Goal: Task Accomplishment & Management: Use online tool/utility

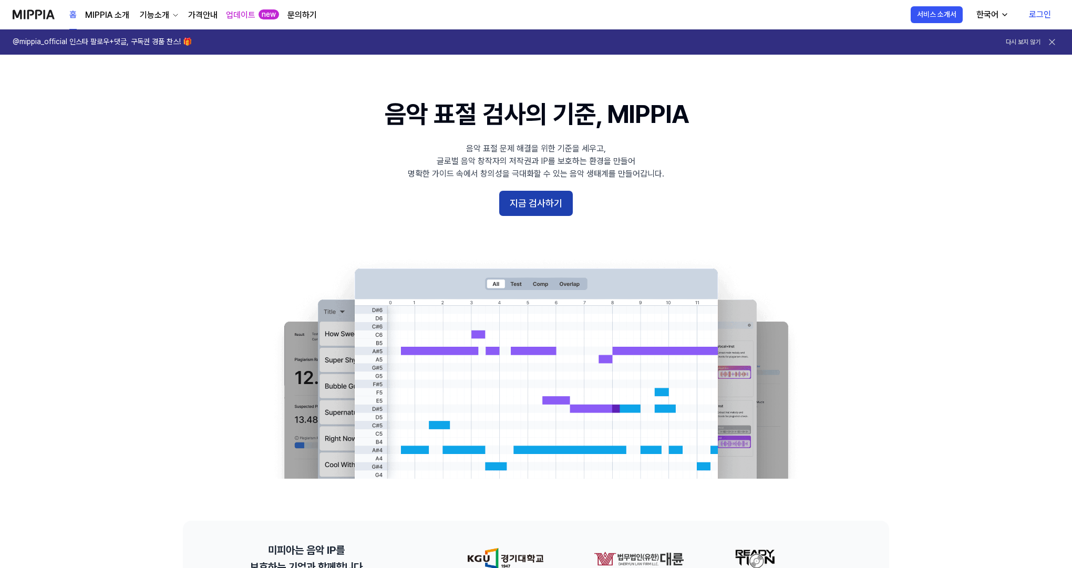
click at [525, 206] on button "지금 검사하기" at bounding box center [536, 203] width 74 height 25
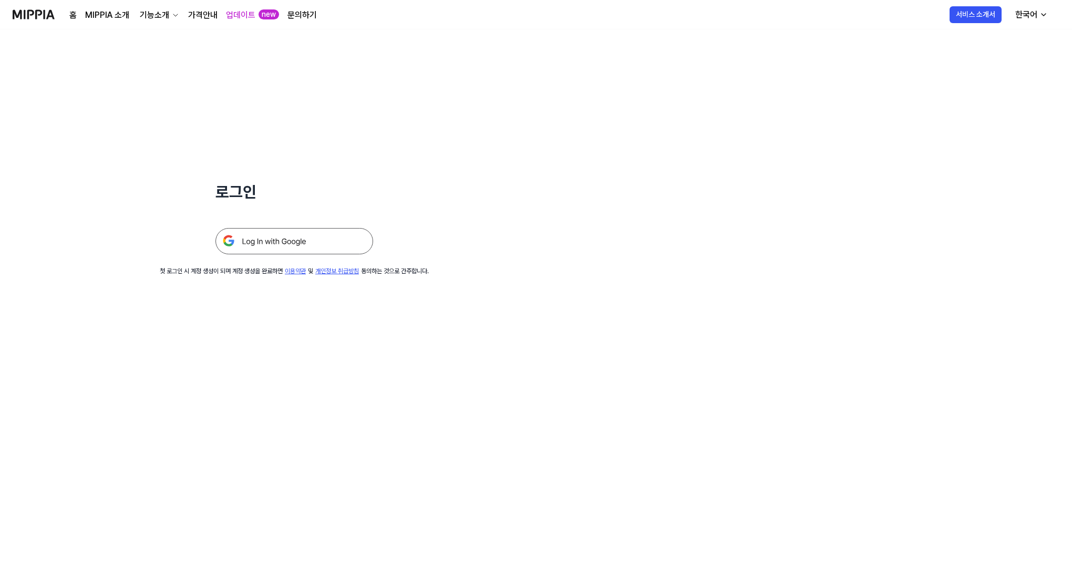
click at [305, 241] on img at bounding box center [294, 241] width 158 height 26
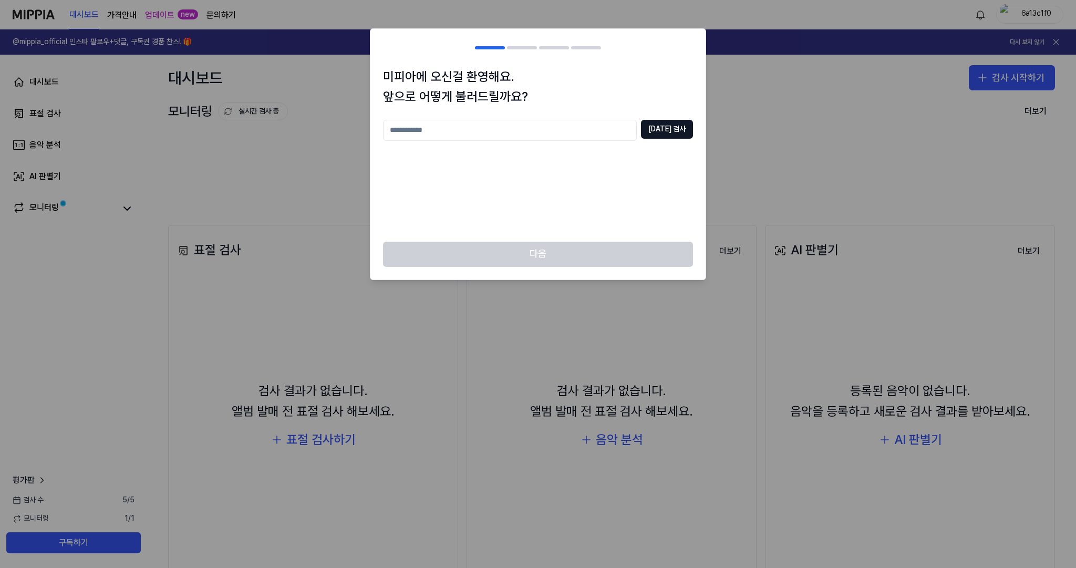
click at [511, 129] on input "text" at bounding box center [510, 130] width 254 height 21
type input "*"
type input "****"
click at [681, 126] on button "[DATE] 검사" at bounding box center [667, 129] width 52 height 19
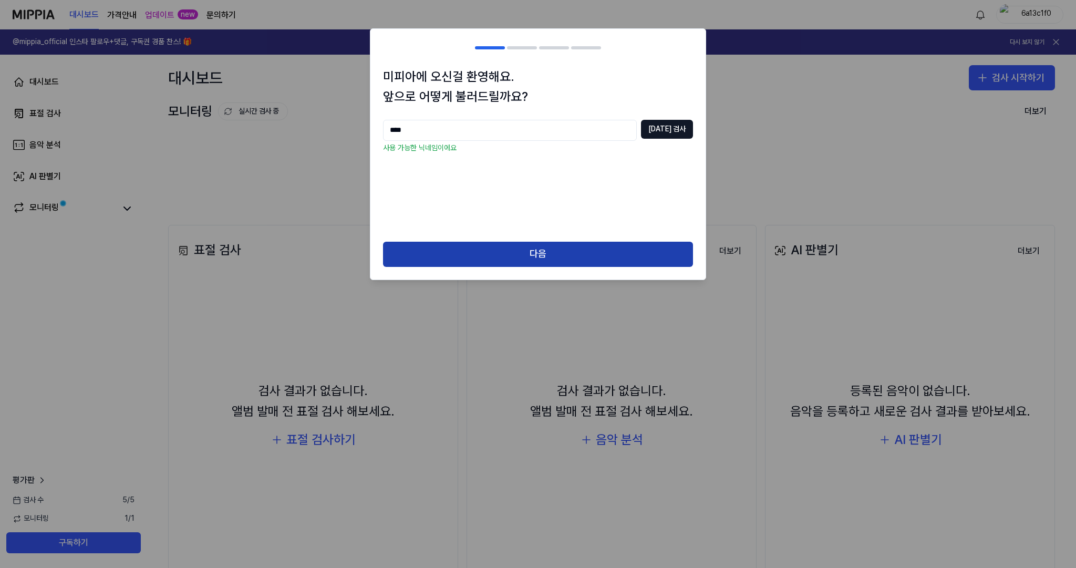
click at [544, 250] on button "다음" at bounding box center [538, 254] width 310 height 25
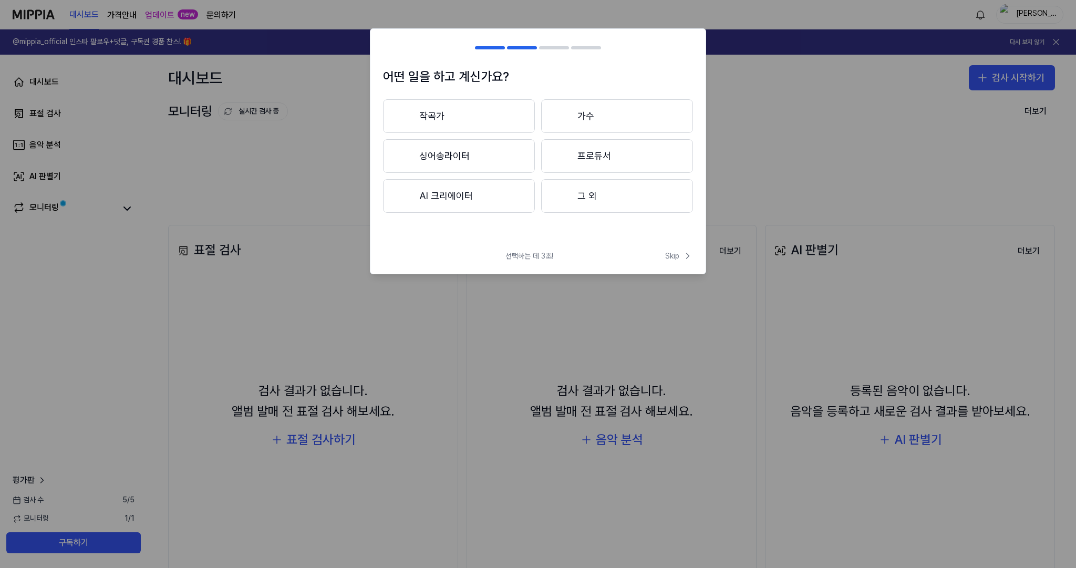
click at [465, 110] on button "작곡가" at bounding box center [459, 116] width 152 height 34
click at [581, 152] on button "3년 이상" at bounding box center [617, 156] width 152 height 35
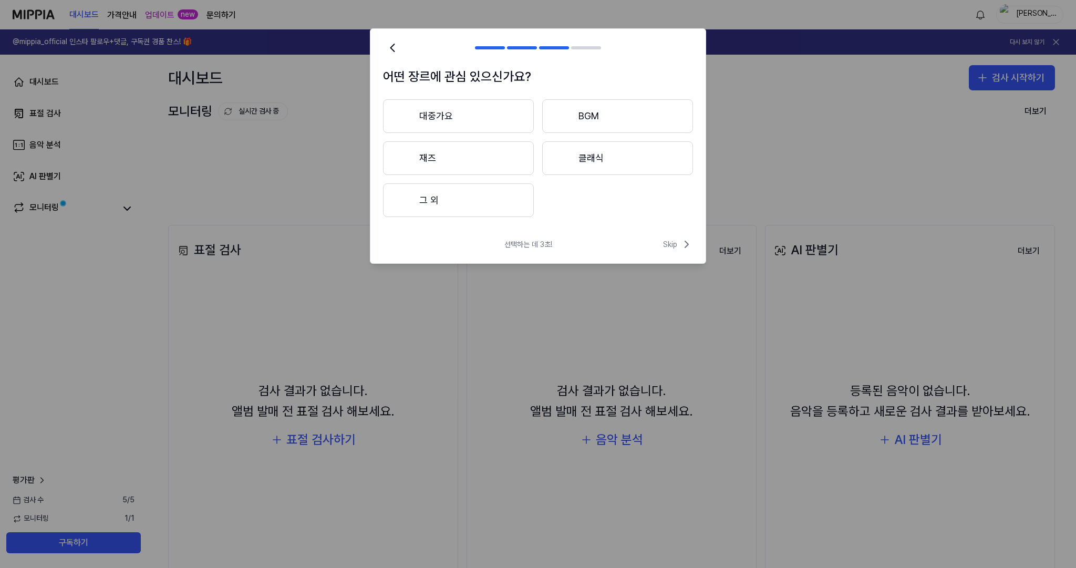
click at [473, 117] on button "대중가요" at bounding box center [458, 116] width 151 height 34
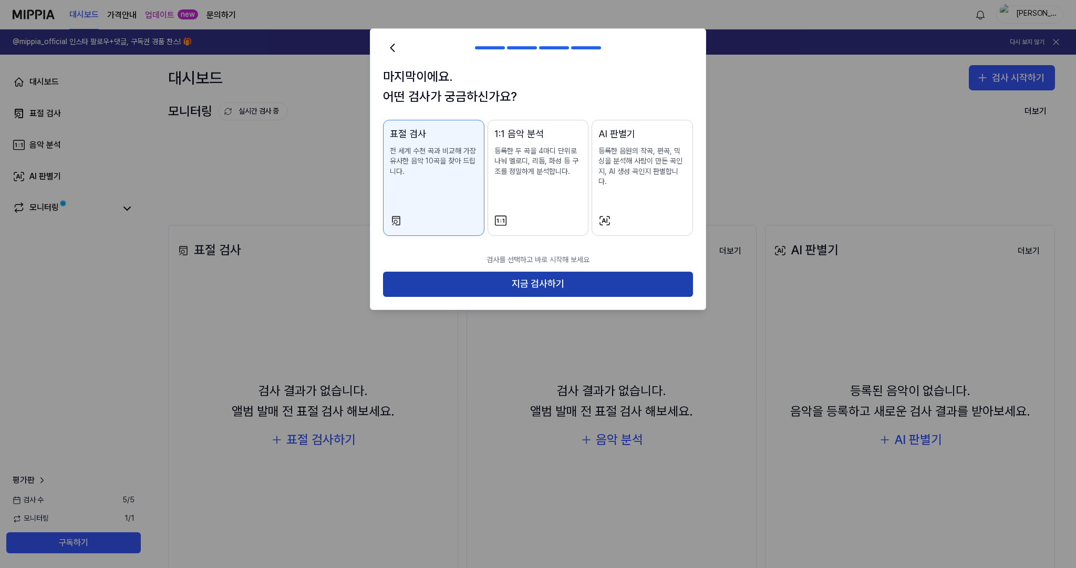
click at [575, 272] on button "지금 검사하기" at bounding box center [538, 284] width 310 height 25
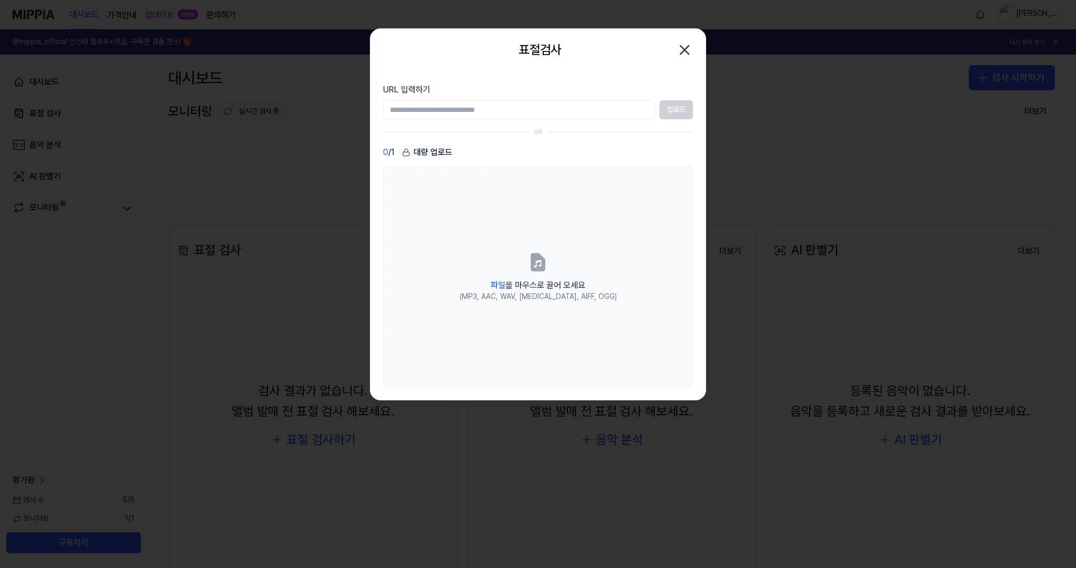
click at [495, 111] on input "URL 입력하기" at bounding box center [519, 109] width 272 height 19
click at [425, 107] on input "URL 입력하기" at bounding box center [519, 109] width 272 height 19
paste input "**********"
type input "**********"
click at [674, 111] on button "업로드" at bounding box center [676, 109] width 34 height 19
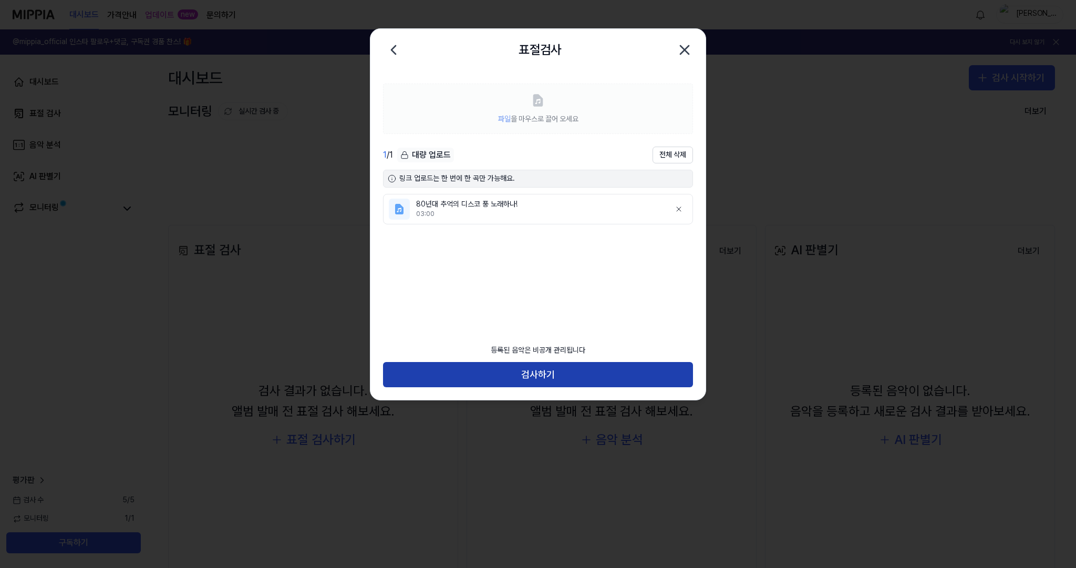
click at [564, 378] on button "검사하기" at bounding box center [538, 374] width 310 height 25
